Goal: Information Seeking & Learning: Compare options

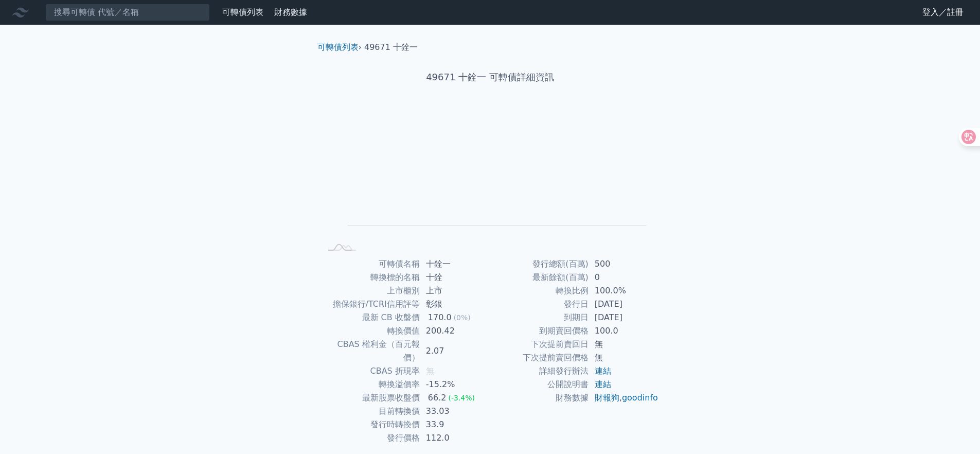
click at [722, 341] on div "可轉債列表 財務數據 可轉債列表 財務數據 登入／註冊 登入／註冊 可轉債列表 › 49671 十銓一 49671 十銓一 可轉債詳細資訊 Zoom Out …" at bounding box center [490, 245] width 980 height 490
